Goal: Information Seeking & Learning: Learn about a topic

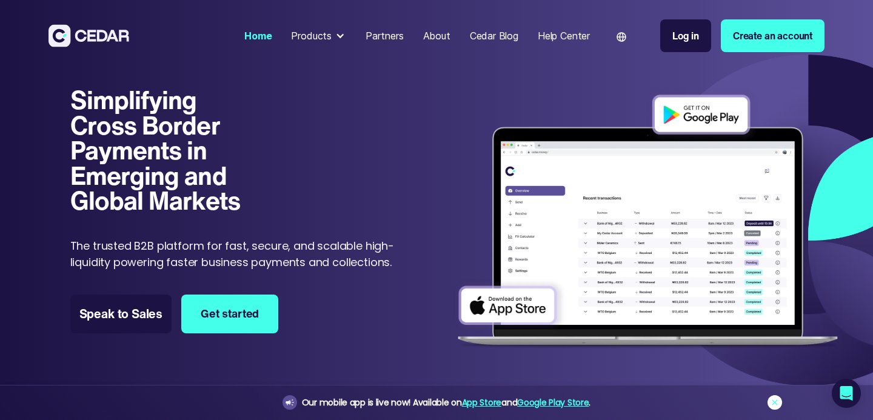
click at [778, 401] on icon at bounding box center [775, 403] width 10 height 10
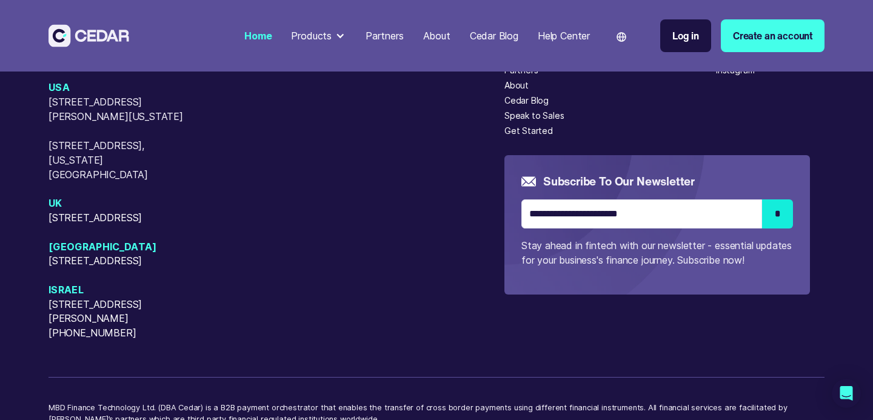
scroll to position [4944, 0]
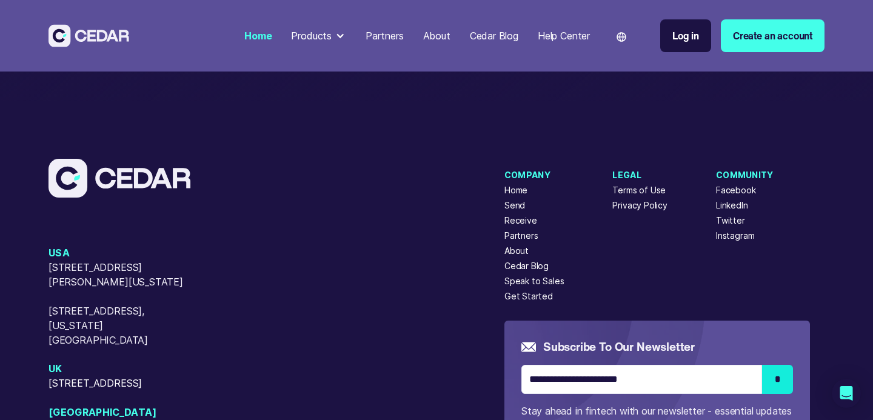
click at [521, 257] on div "About" at bounding box center [516, 250] width 24 height 13
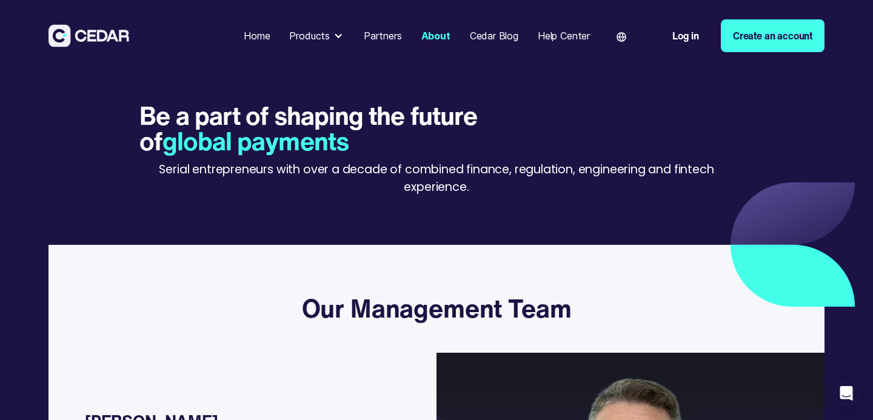
click at [329, 42] on div "Products" at bounding box center [316, 36] width 65 height 24
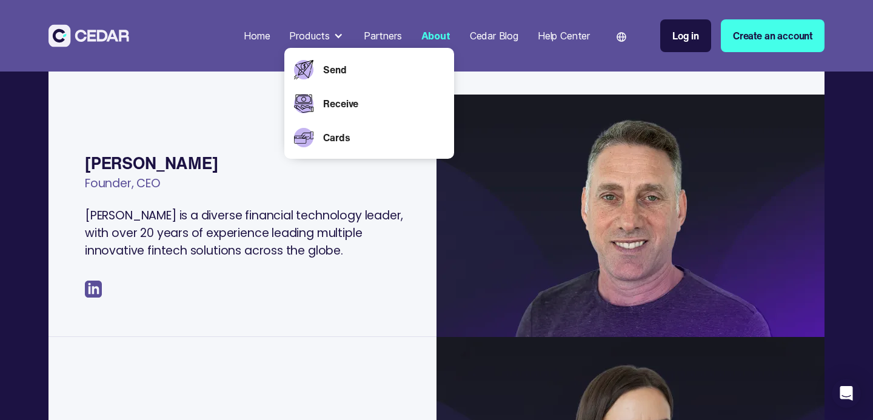
scroll to position [266, 0]
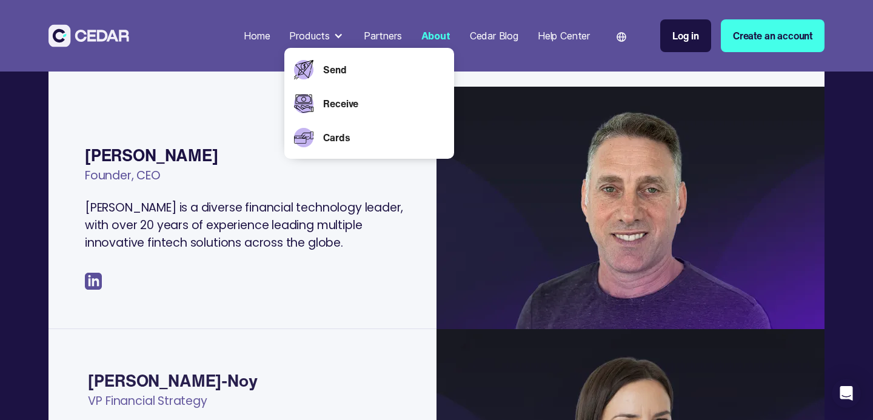
click at [172, 301] on div "Benjy Feinberg Founder, CEO Benjy is a diverse financial technology leader, wit…" at bounding box center [243, 230] width 388 height 195
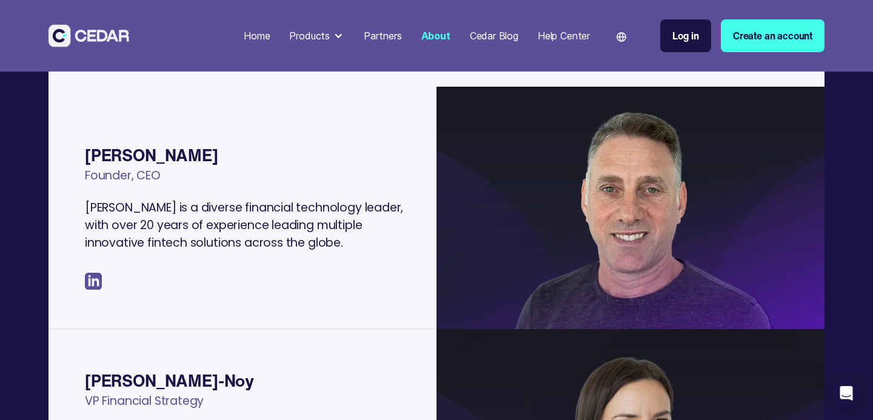
click at [95, 281] on img at bounding box center [93, 281] width 17 height 17
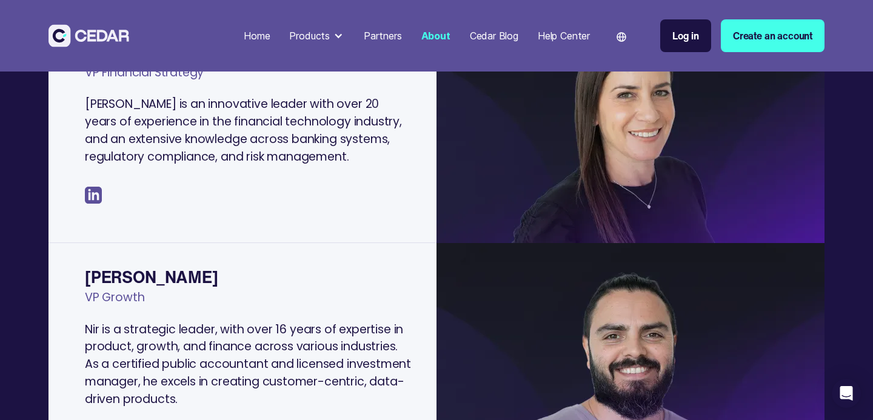
scroll to position [597, 0]
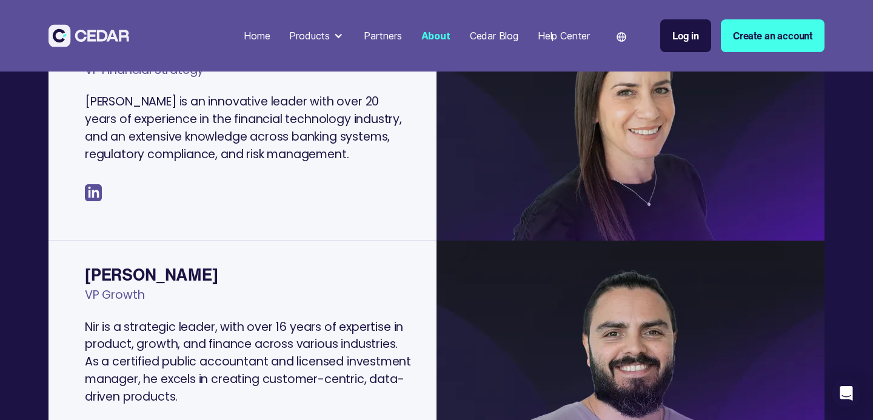
click at [93, 194] on img at bounding box center [93, 192] width 17 height 17
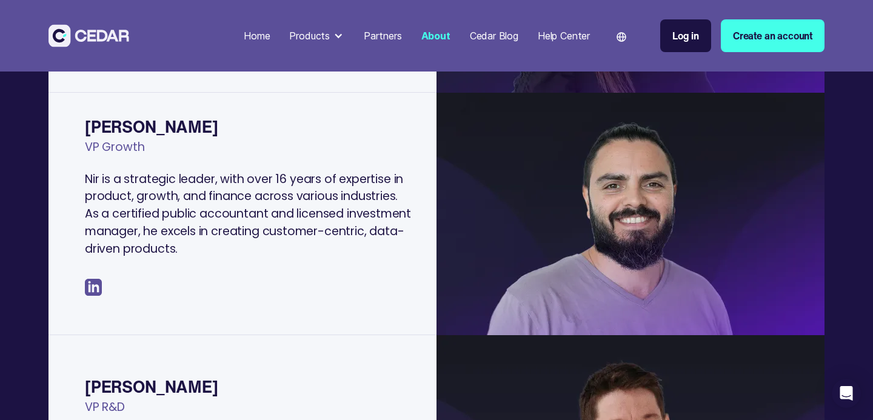
scroll to position [882, 0]
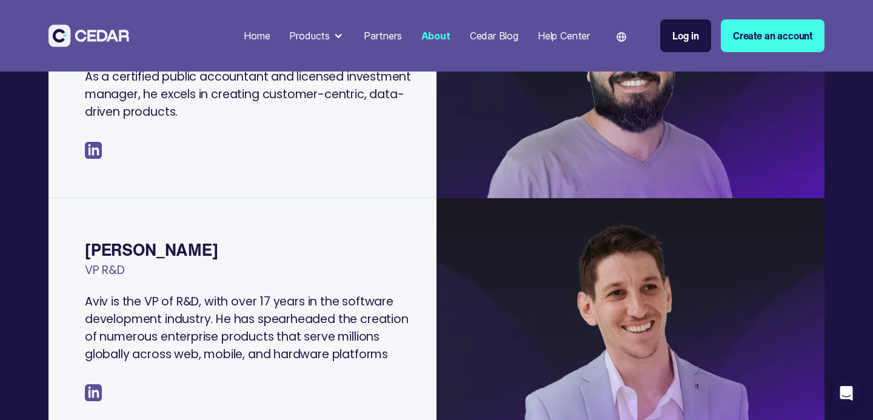
click at [93, 154] on img at bounding box center [93, 150] width 17 height 17
click at [96, 150] on img at bounding box center [93, 150] width 17 height 17
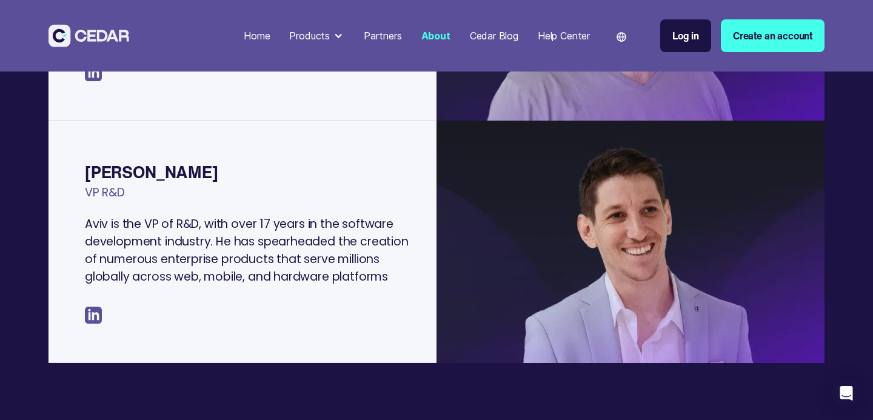
scroll to position [972, 0]
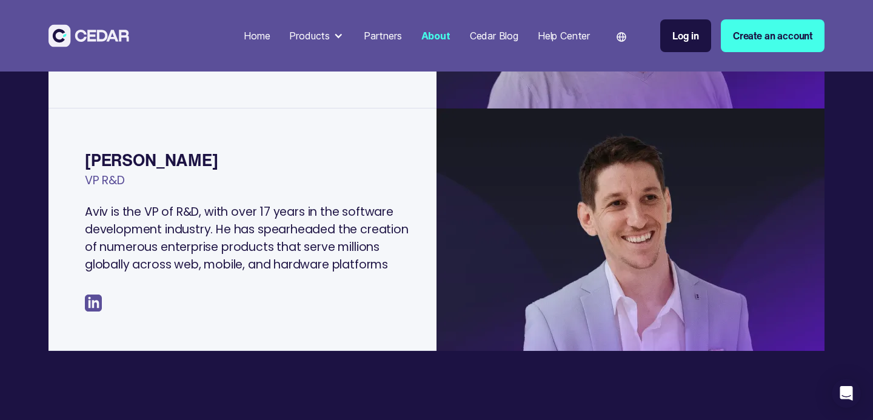
click at [95, 307] on img at bounding box center [93, 303] width 17 height 17
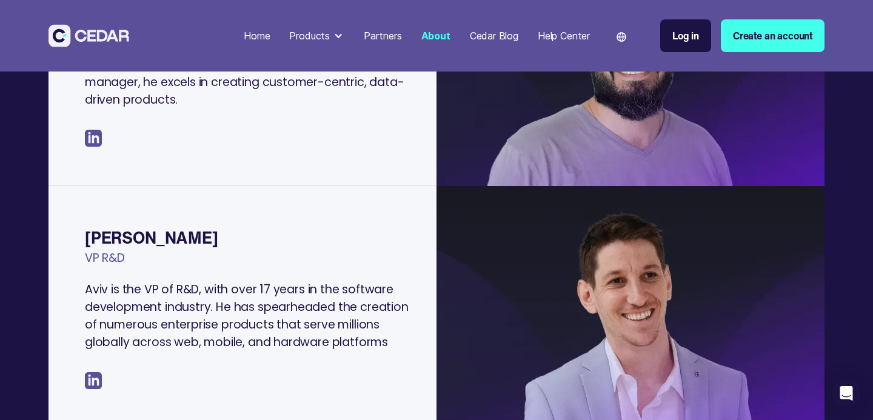
scroll to position [792, 0]
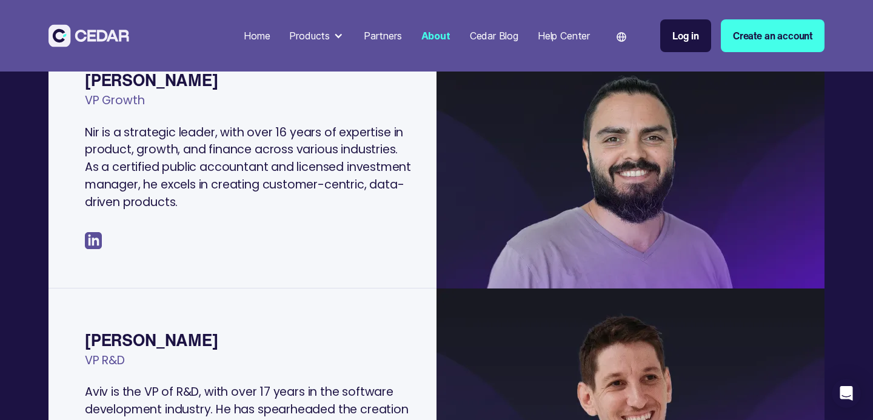
click at [92, 241] on img at bounding box center [93, 240] width 17 height 17
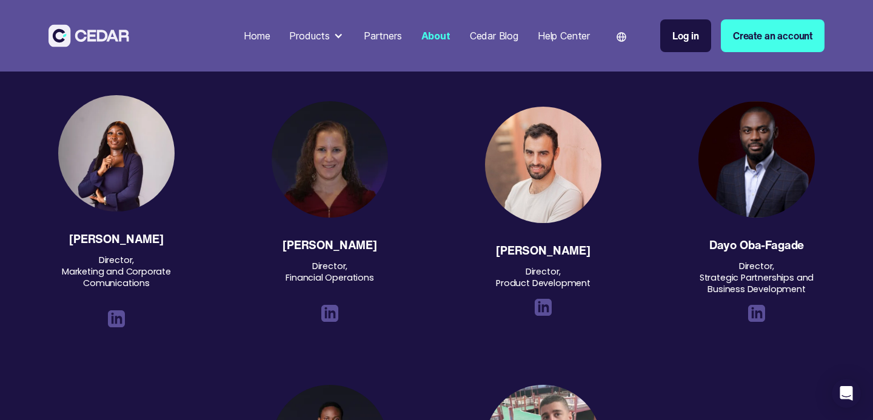
scroll to position [1429, 0]
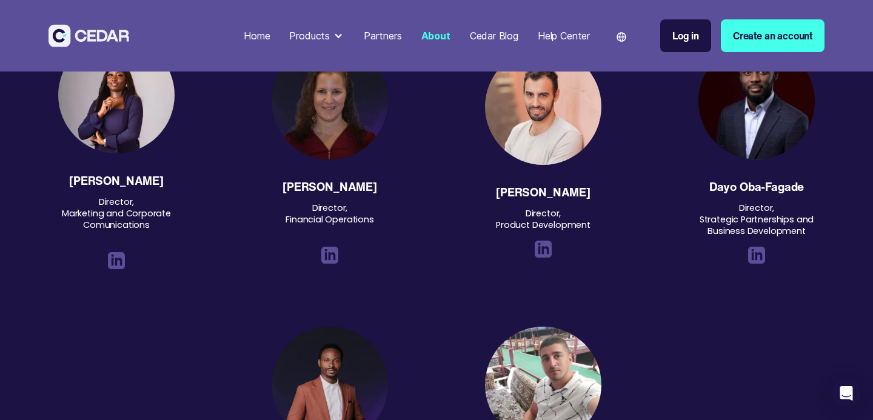
click at [755, 257] on img at bounding box center [756, 255] width 17 height 17
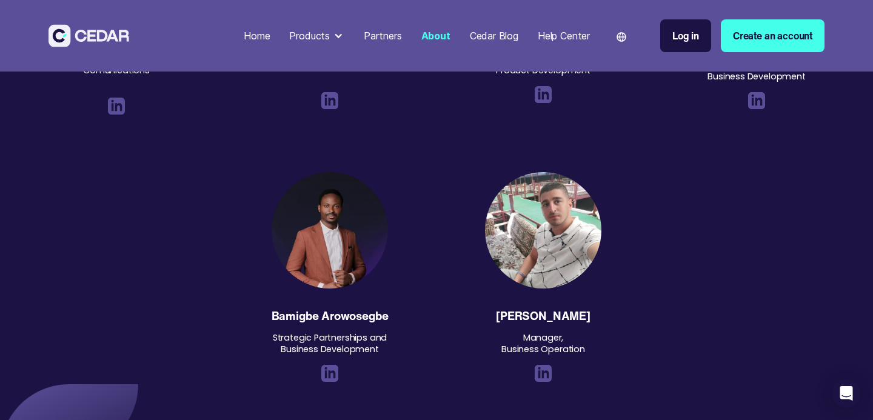
scroll to position [1612, 0]
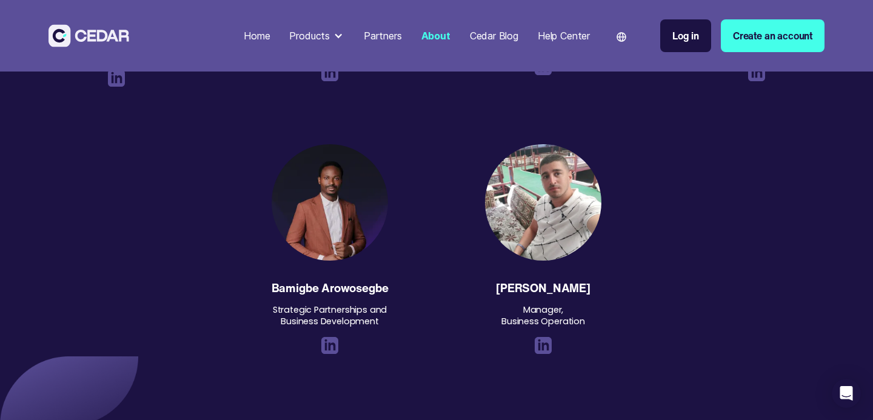
click at [332, 349] on img at bounding box center [329, 345] width 17 height 17
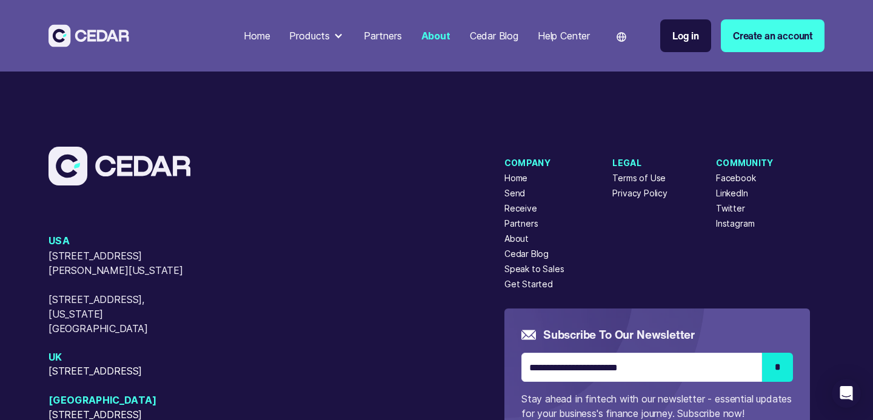
scroll to position [2995, 0]
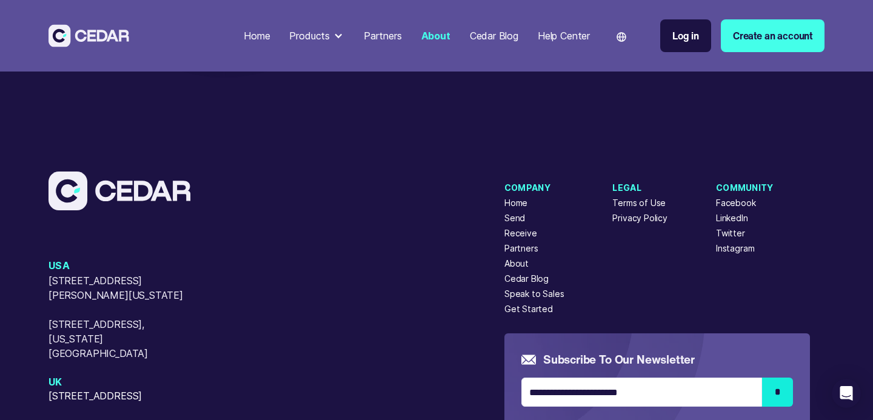
click at [386, 35] on div "Partners" at bounding box center [383, 35] width 38 height 15
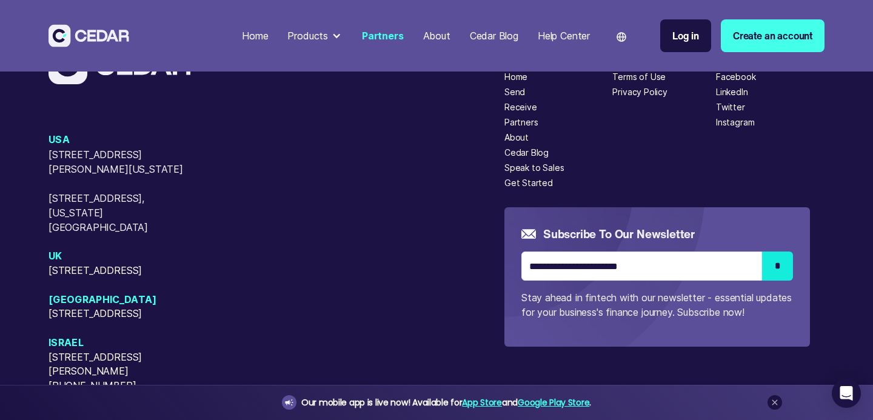
scroll to position [3165, 0]
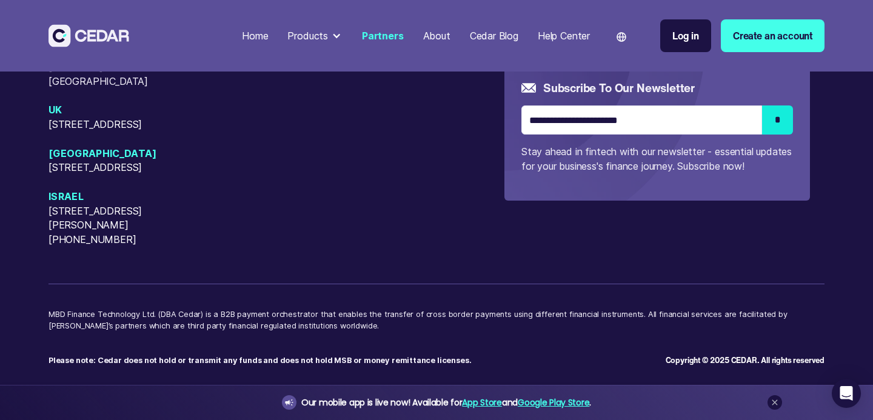
click at [332, 35] on div at bounding box center [337, 36] width 10 height 10
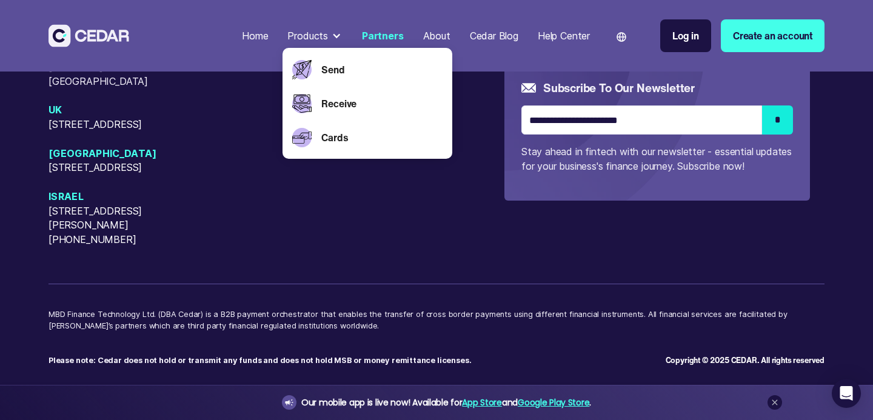
click at [266, 32] on link "Home" at bounding box center [255, 35] width 36 height 27
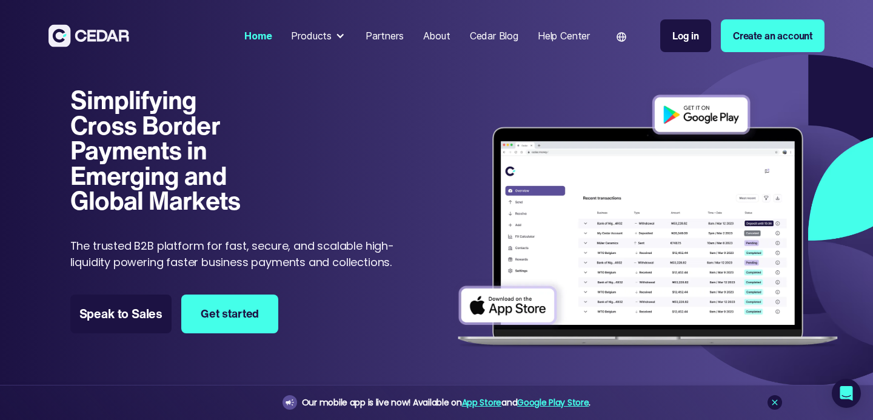
click at [337, 39] on div at bounding box center [340, 36] width 10 height 10
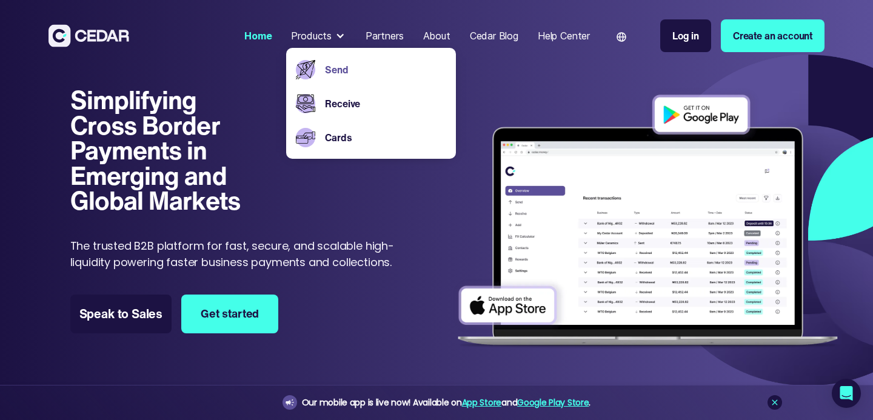
click at [336, 68] on link "Send" at bounding box center [385, 69] width 121 height 15
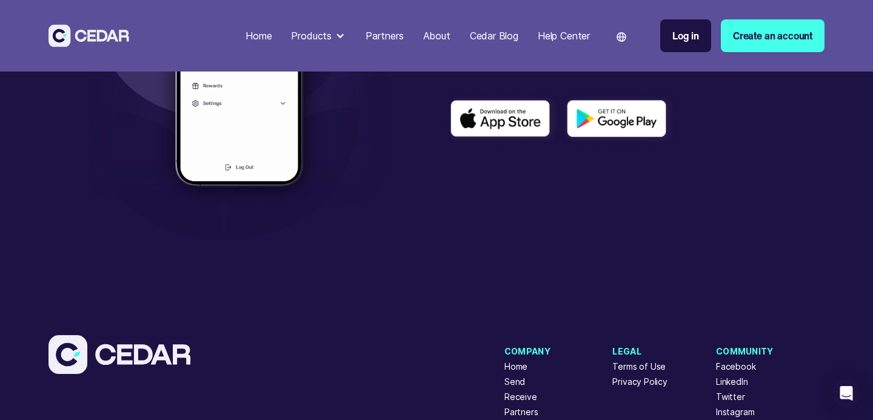
scroll to position [3039, 0]
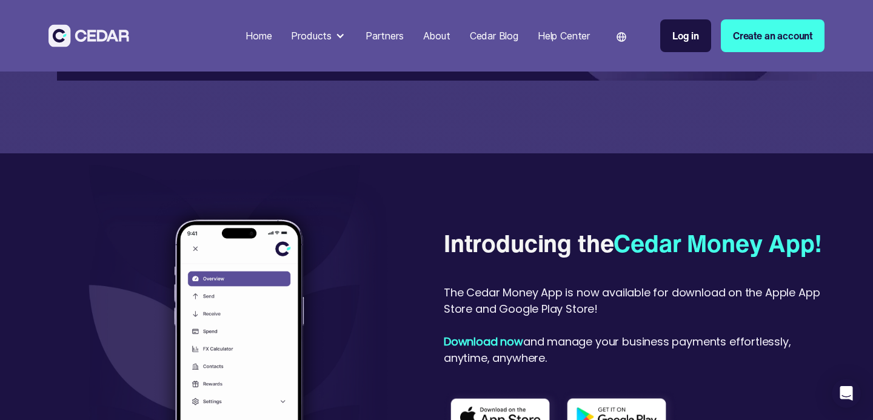
click at [341, 35] on div "Products" at bounding box center [318, 36] width 65 height 24
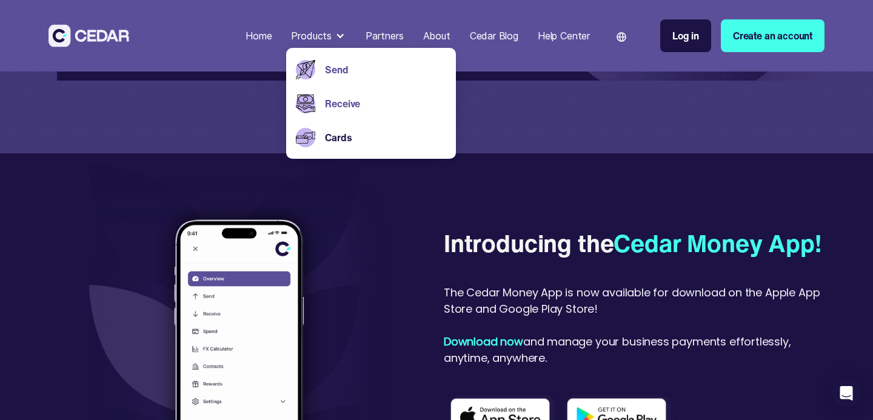
click at [337, 102] on link "Receive" at bounding box center [385, 103] width 121 height 15
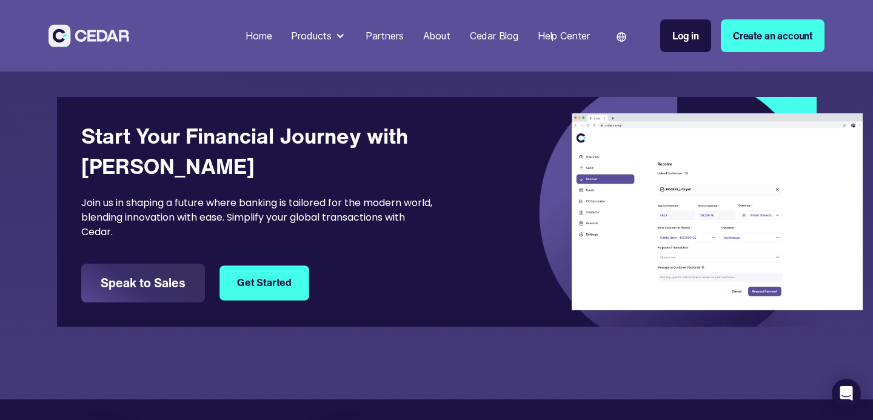
scroll to position [2996, 0]
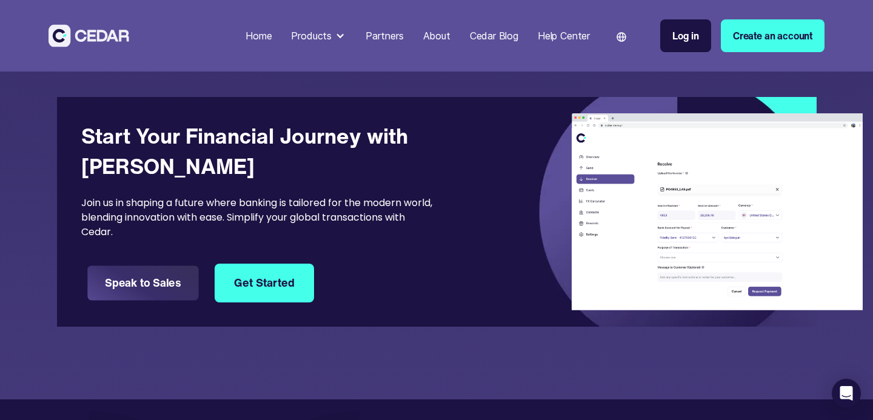
click at [142, 284] on link "Speak to Sales" at bounding box center [143, 283] width 112 height 35
